Goal: Information Seeking & Learning: Understand process/instructions

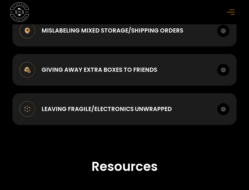
scroll to position [645, 0]
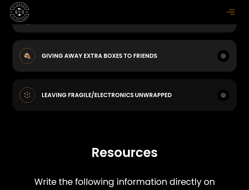
click at [136, 100] on div "Leaving Fragile/Electronics unwrapped" at bounding box center [107, 95] width 130 height 9
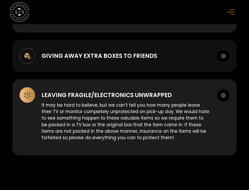
click at [122, 60] on div "Giving away extra boxes to friends" at bounding box center [100, 56] width 116 height 9
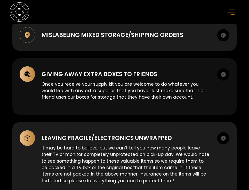
scroll to position [615, 0]
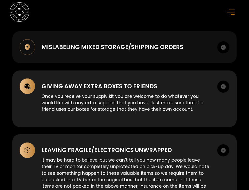
click at [121, 52] on div "Mislabeling mixed storage/shipping orders" at bounding box center [113, 47] width 142 height 9
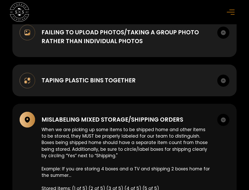
scroll to position [542, 0]
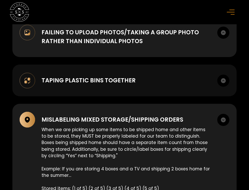
click at [95, 85] on div "Taping plastic bins together" at bounding box center [89, 80] width 94 height 9
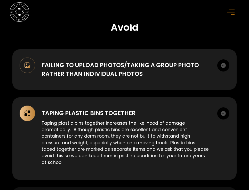
scroll to position [484, 0]
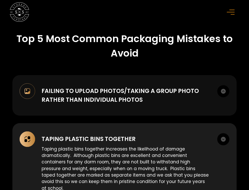
click at [100, 102] on div "Failing to upload photos/taking a group photo rather than individual photos" at bounding box center [126, 96] width 169 height 18
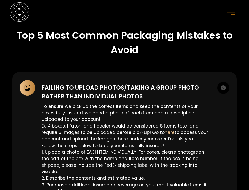
scroll to position [453, 0]
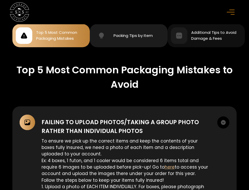
click at [132, 39] on div "Packing TIps by Item" at bounding box center [133, 36] width 39 height 6
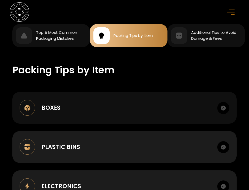
click at [50, 112] on div "Boxes" at bounding box center [51, 108] width 19 height 9
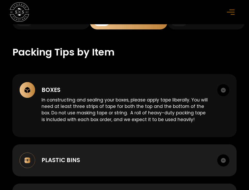
scroll to position [471, 0]
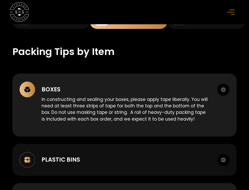
click at [59, 162] on div "Plastic Bins" at bounding box center [61, 159] width 38 height 9
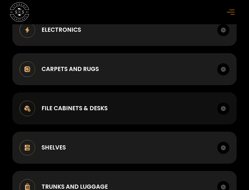
scroll to position [635, 0]
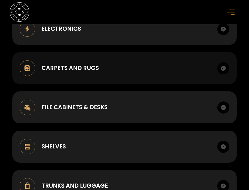
click at [61, 73] on div "Carpets and Rugs" at bounding box center [70, 68] width 57 height 9
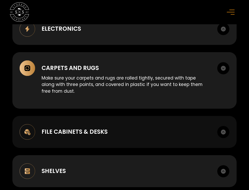
click at [65, 135] on div "File Cabinets & Desks" at bounding box center [75, 132] width 66 height 9
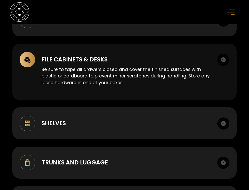
scroll to position [701, 0]
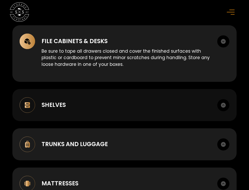
click at [54, 109] on div "Shelves" at bounding box center [54, 105] width 24 height 9
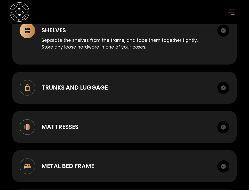
scroll to position [776, 0]
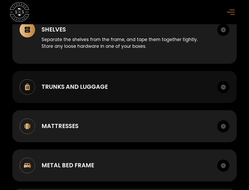
click at [69, 90] on div "Trunks and Luggage" at bounding box center [75, 87] width 66 height 9
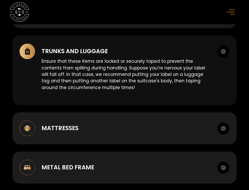
scroll to position [835, 0]
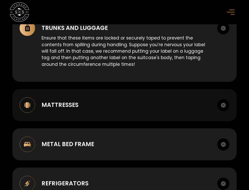
click at [59, 109] on div "Mattresses" at bounding box center [60, 105] width 37 height 9
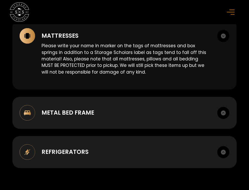
scroll to position [909, 0]
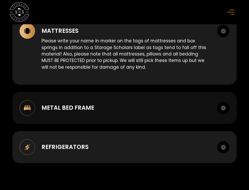
click at [73, 112] on div "Metal Bed Frame" at bounding box center [68, 108] width 53 height 9
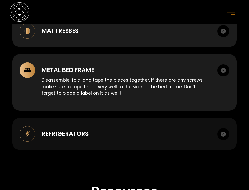
click at [66, 135] on div "Refrigerators Unplug your fridge TWO DAYS before move-out. Make sure your fridg…" at bounding box center [124, 134] width 224 height 32
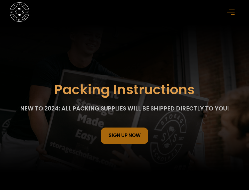
scroll to position [0, 0]
click at [231, 11] on icon "menu" at bounding box center [231, 12] width 8 height 6
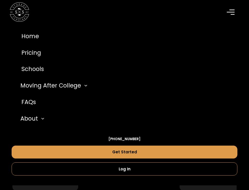
scroll to position [92, 0]
click at [20, 14] on img "home" at bounding box center [19, 11] width 19 height 19
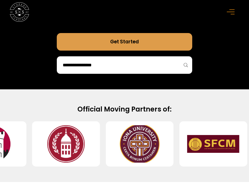
scroll to position [281, 0]
